Goal: Task Accomplishment & Management: Manage account settings

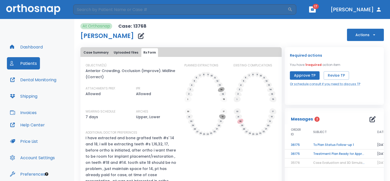
scroll to position [20, 0]
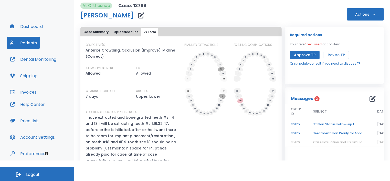
click at [216, 137] on div "PLANNED EXTRACTIONS" at bounding box center [205, 129] width 43 height 174
click at [371, 13] on icon "button" at bounding box center [373, 14] width 5 height 5
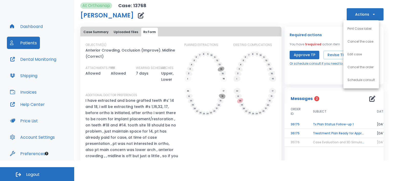
click at [355, 29] on p "Print Case label" at bounding box center [359, 28] width 24 height 5
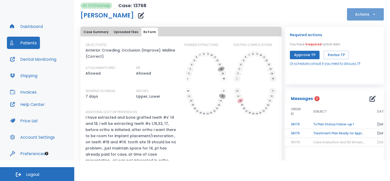
click at [371, 15] on icon "button" at bounding box center [373, 14] width 5 height 5
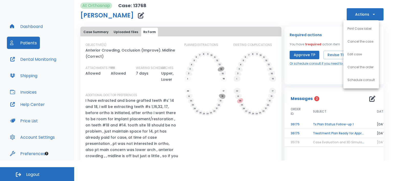
click at [313, 28] on div at bounding box center [196, 90] width 393 height 181
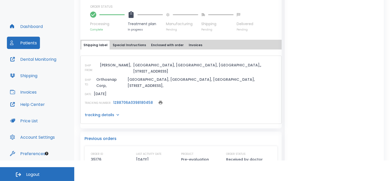
scroll to position [289, 0]
click at [32, 75] on button "Shipping" at bounding box center [24, 75] width 34 height 12
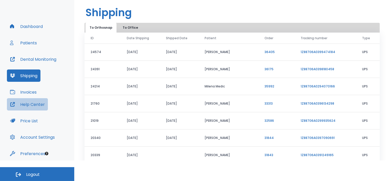
click at [29, 105] on button "Help Center" at bounding box center [27, 104] width 41 height 12
click at [23, 43] on button "Patients" at bounding box center [23, 43] width 33 height 12
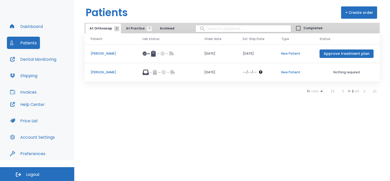
click at [105, 51] on p "[PERSON_NAME]" at bounding box center [111, 53] width 40 height 5
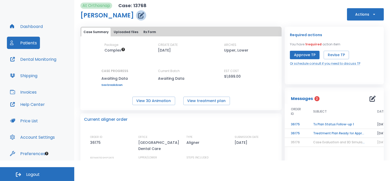
click at [138, 14] on icon "button" at bounding box center [141, 15] width 6 height 6
click at [140, 16] on button "button" at bounding box center [141, 15] width 10 height 10
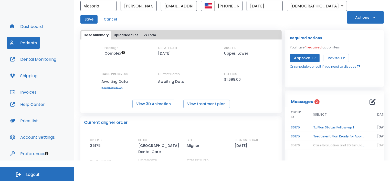
scroll to position [21, 0]
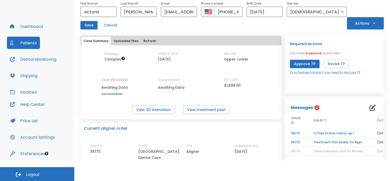
click at [371, 26] on button "Actions" at bounding box center [365, 23] width 37 height 12
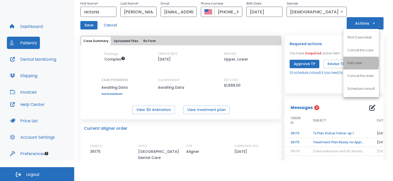
click at [355, 62] on p "Edit case" at bounding box center [354, 63] width 14 height 5
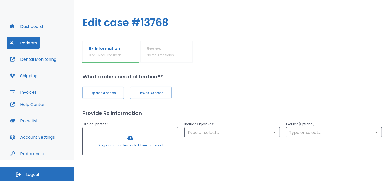
type input "1"
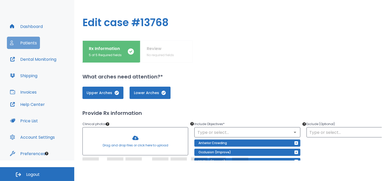
click at [23, 43] on button "Patients" at bounding box center [23, 43] width 33 height 12
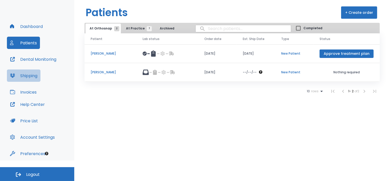
click at [28, 75] on button "Shipping" at bounding box center [24, 75] width 34 height 12
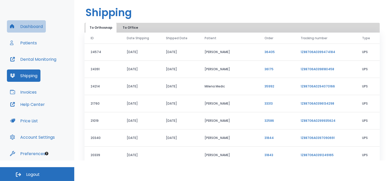
click at [23, 28] on button "Dashboard" at bounding box center [26, 26] width 39 height 12
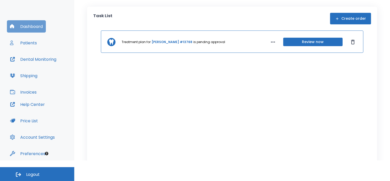
click at [23, 28] on button "Dashboard" at bounding box center [26, 26] width 39 height 12
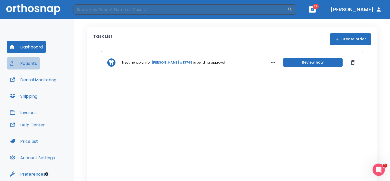
click at [27, 65] on button "Patients" at bounding box center [23, 63] width 33 height 12
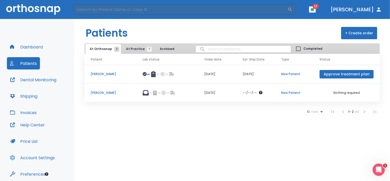
click at [107, 73] on p "[PERSON_NAME]" at bounding box center [111, 74] width 40 height 5
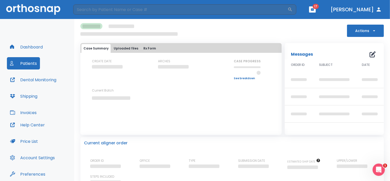
click at [107, 73] on div "CREATE DATE" at bounding box center [115, 69] width 46 height 21
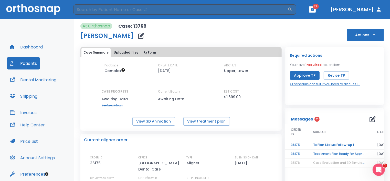
scroll to position [20, 0]
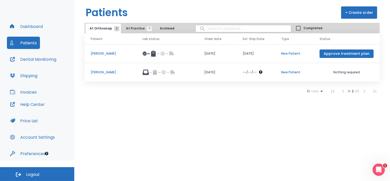
click at [355, 14] on button "+ Create order" at bounding box center [359, 12] width 36 height 12
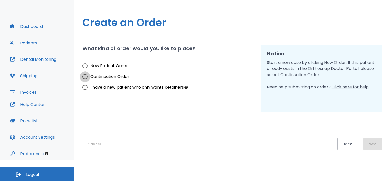
click at [86, 76] on input "Continuation Order" at bounding box center [85, 76] width 11 height 11
radio input "true"
click at [371, 143] on button "Next" at bounding box center [372, 144] width 18 height 12
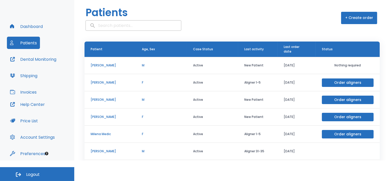
click at [102, 81] on p "[PERSON_NAME]" at bounding box center [110, 82] width 39 height 5
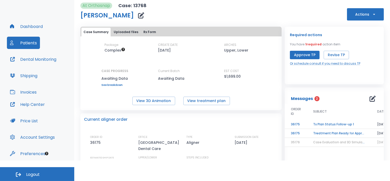
click at [366, 14] on button "Actions" at bounding box center [365, 14] width 37 height 12
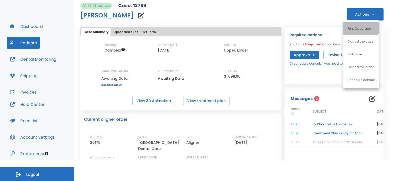
click at [355, 28] on p "Print Case label" at bounding box center [359, 28] width 24 height 5
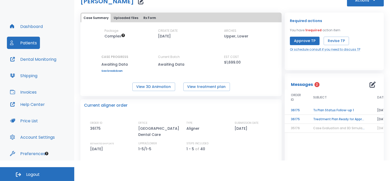
scroll to position [15, 0]
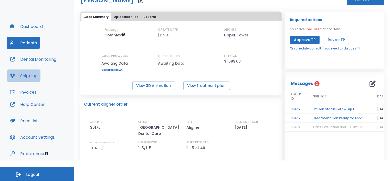
click at [20, 78] on button "Shipping" at bounding box center [24, 75] width 34 height 12
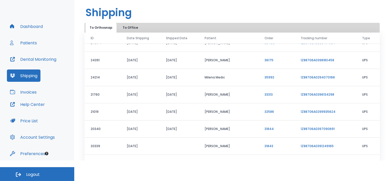
click at [250, 155] on td "[PERSON_NAME]" at bounding box center [228, 163] width 60 height 17
click at [11, 25] on icon "button" at bounding box center [12, 26] width 4 height 4
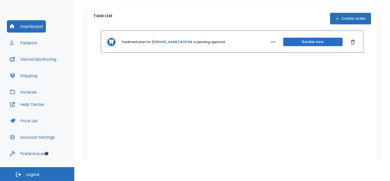
click at [26, 42] on button "Patients" at bounding box center [23, 43] width 33 height 12
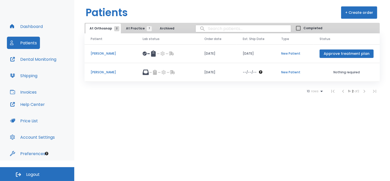
click at [353, 13] on button "+ Create order" at bounding box center [359, 12] width 36 height 12
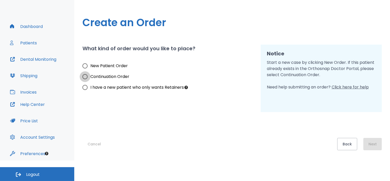
click at [86, 77] on input "Continuation Order" at bounding box center [85, 76] width 11 height 11
radio input "true"
click at [369, 147] on button "Next" at bounding box center [372, 144] width 18 height 12
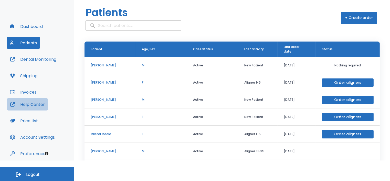
click at [18, 103] on button "Help Center" at bounding box center [27, 104] width 41 height 12
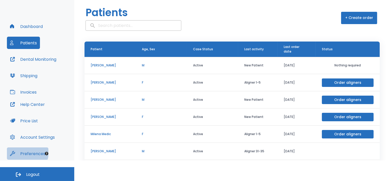
click at [24, 152] on button "Preferences" at bounding box center [27, 153] width 41 height 12
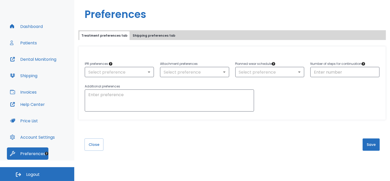
click at [151, 35] on button "Shipping preferences tab" at bounding box center [153, 35] width 47 height 9
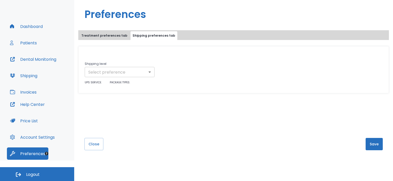
click at [149, 72] on body "​ 17 [PERSON_NAME] Dashboard Patients Dental Monitoring Shipping Invoices Help …" at bounding box center [196, 70] width 393 height 181
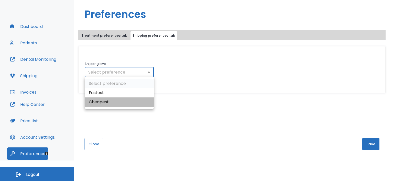
click at [115, 105] on li "Cheapest" at bounding box center [119, 101] width 69 height 9
type input "cheapest"
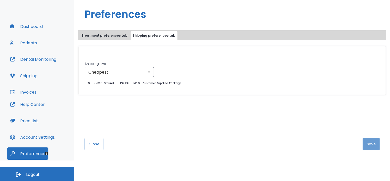
click at [374, 148] on button "Save" at bounding box center [370, 144] width 17 height 12
click at [95, 142] on button "Close" at bounding box center [93, 144] width 19 height 12
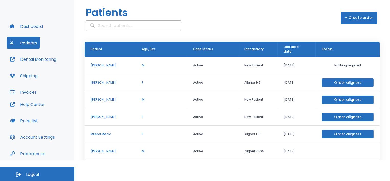
click at [103, 82] on p "[PERSON_NAME]" at bounding box center [110, 82] width 39 height 5
click at [24, 26] on button "Dashboard" at bounding box center [26, 26] width 39 height 12
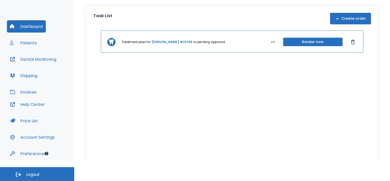
click at [25, 42] on button "Patients" at bounding box center [23, 43] width 33 height 12
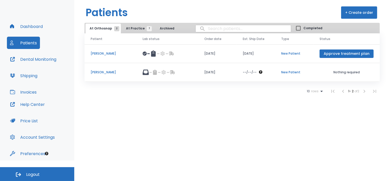
click at [355, 13] on button "+ Create order" at bounding box center [359, 12] width 36 height 12
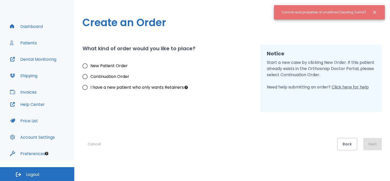
click at [85, 77] on input "Continuation Order" at bounding box center [85, 76] width 11 height 11
radio input "true"
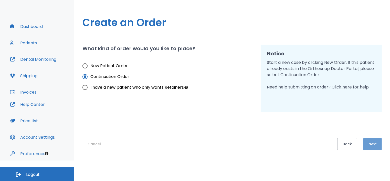
click at [373, 149] on button "Next" at bounding box center [372, 144] width 18 height 12
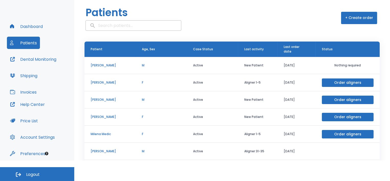
click at [105, 83] on p "[PERSON_NAME]" at bounding box center [110, 82] width 39 height 5
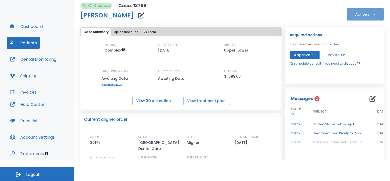
click at [371, 14] on icon "button" at bounding box center [373, 14] width 5 height 5
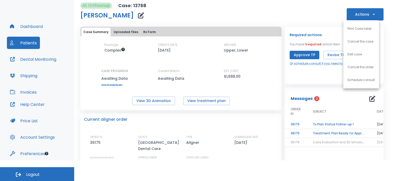
click at [315, 11] on div at bounding box center [196, 90] width 393 height 181
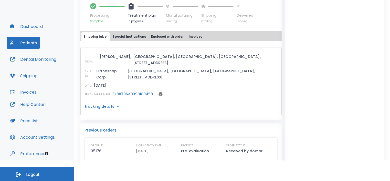
scroll to position [189, 0]
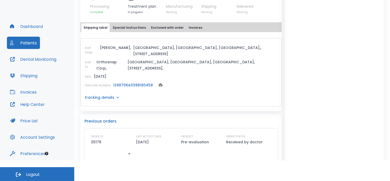
click at [159, 83] on icon "print" at bounding box center [161, 85] width 4 height 4
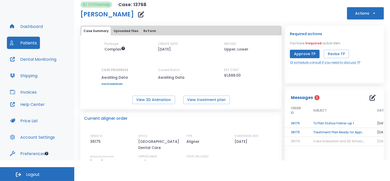
scroll to position [0, 0]
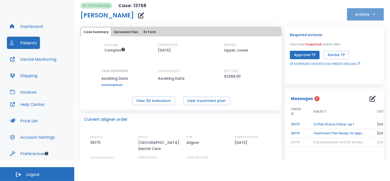
click at [372, 14] on icon "button" at bounding box center [373, 14] width 5 height 5
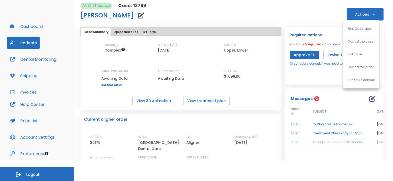
click at [355, 54] on p "Edit case" at bounding box center [354, 54] width 14 height 5
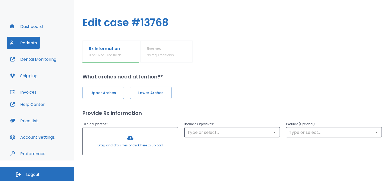
type input "1"
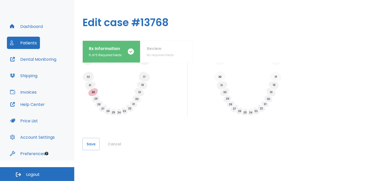
scroll to position [219, 0]
click at [88, 139] on button "Save" at bounding box center [90, 144] width 17 height 12
drag, startPoint x: 378, startPoint y: 148, endPoint x: 386, endPoint y: 125, distance: 24.4
click at [386, 125] on div "Rx Information 5 of 5 Required fields Review No required fields What arches nee…" at bounding box center [231, 100] width 315 height 120
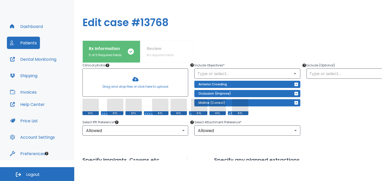
scroll to position [0, 0]
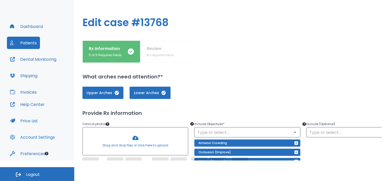
click at [129, 52] on icon "button" at bounding box center [131, 51] width 6 height 6
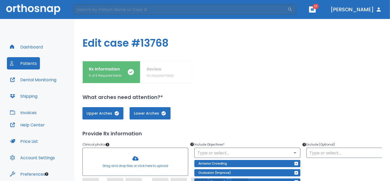
click at [164, 113] on icon "button" at bounding box center [163, 113] width 4 height 4
click at [164, 113] on span "Lower Arches" at bounding box center [150, 113] width 31 height 5
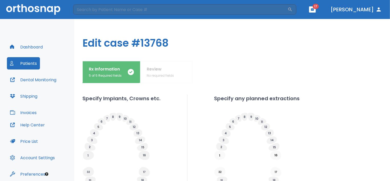
scroll to position [219, 0]
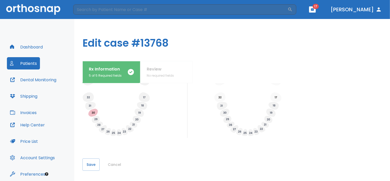
click at [37, 98] on button "Shipping" at bounding box center [24, 96] width 34 height 12
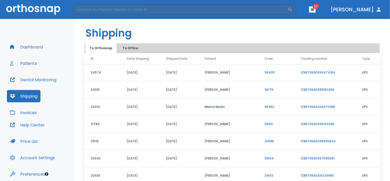
scroll to position [26, 0]
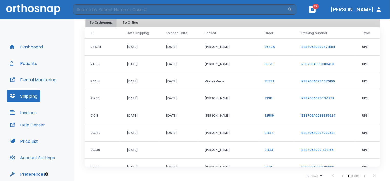
click at [101, 22] on button "To Orthosnap" at bounding box center [100, 23] width 31 height 10
click at [126, 22] on button "To Office" at bounding box center [130, 23] width 26 height 10
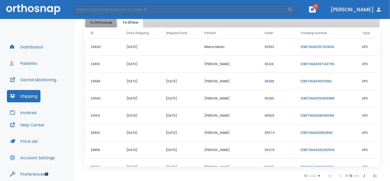
click at [98, 25] on button "To Orthosnap" at bounding box center [100, 23] width 31 height 10
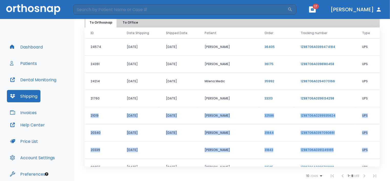
drag, startPoint x: 372, startPoint y: 103, endPoint x: 370, endPoint y: 141, distance: 37.9
click at [370, 141] on tbody "24574 [DATE] [DATE] antonio borneo 36405 1Z88706A0399474184 UPS 24391 [DATE] [D…" at bounding box center [231, 106] width 295 height 137
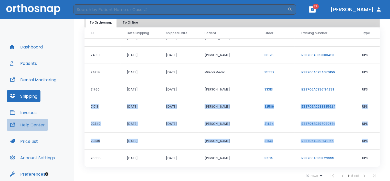
click at [28, 125] on button "Help Center" at bounding box center [27, 124] width 41 height 12
click at [35, 62] on button "Patients" at bounding box center [23, 63] width 33 height 12
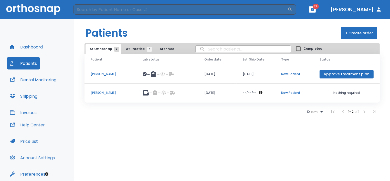
click at [102, 73] on p "[PERSON_NAME]" at bounding box center [111, 74] width 40 height 5
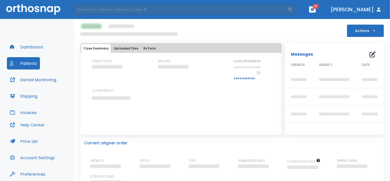
click at [102, 73] on div "CREATE DATE" at bounding box center [115, 69] width 46 height 21
click at [211, 98] on div "CREATE DATE ARCHES CASE PROGRESS Upper progress (Est. Awaiting Data ) 0% Lower …" at bounding box center [180, 84] width 201 height 50
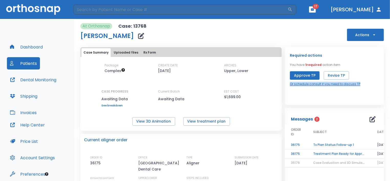
drag, startPoint x: 380, startPoint y: 75, endPoint x: 388, endPoint y: 81, distance: 9.7
click at [388, 81] on div "At Orthosnap Case: 13768 [PERSON_NAME] Actions Case Summary Uploaded files Rx F…" at bounding box center [231, 100] width 315 height 162
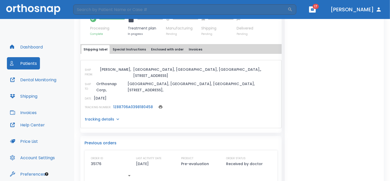
scroll to position [189, 0]
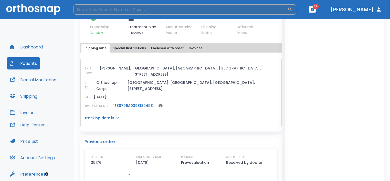
click at [235, 13] on input "search" at bounding box center [180, 9] width 214 height 10
